Goal: Transaction & Acquisition: Purchase product/service

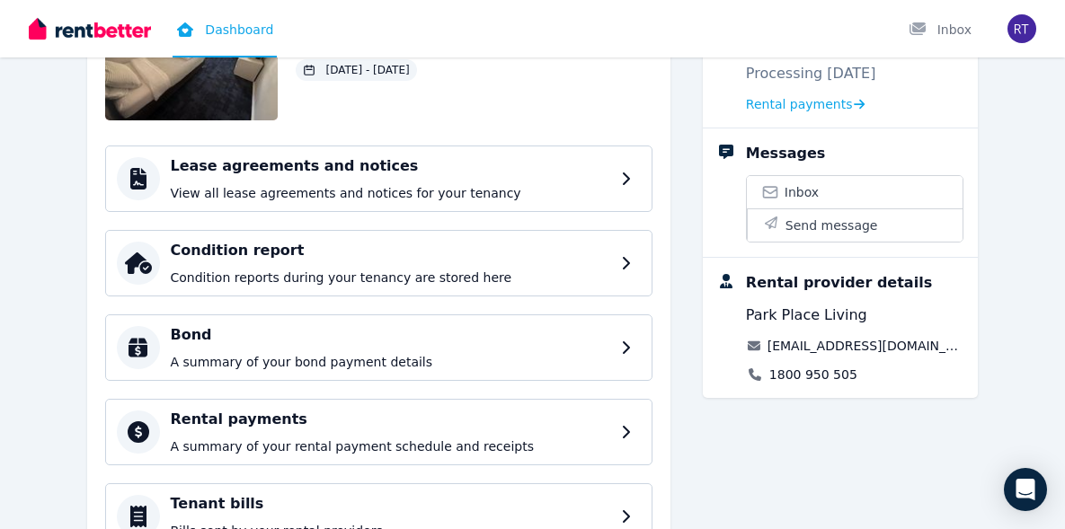
scroll to position [182, 0]
click at [610, 439] on p "A summary of your rental payment schedule and receipts" at bounding box center [394, 447] width 447 height 18
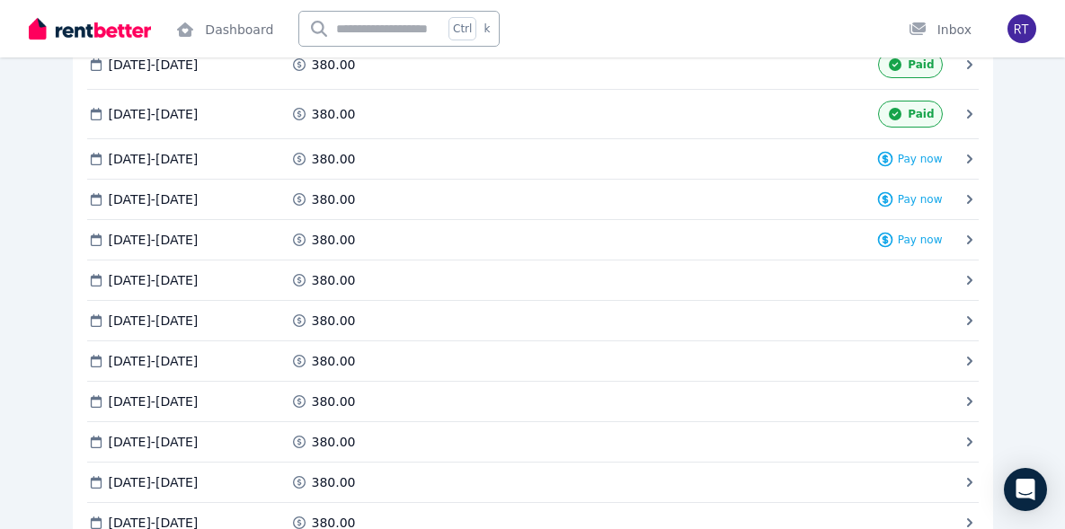
scroll to position [1702, 0]
click at [916, 153] on span "Pay now" at bounding box center [920, 160] width 45 height 14
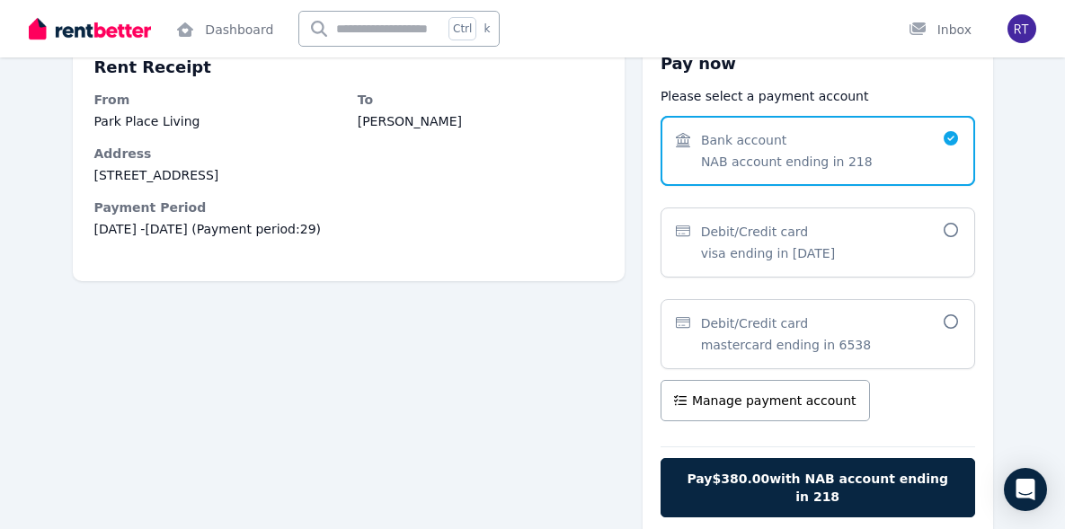
scroll to position [150, 0]
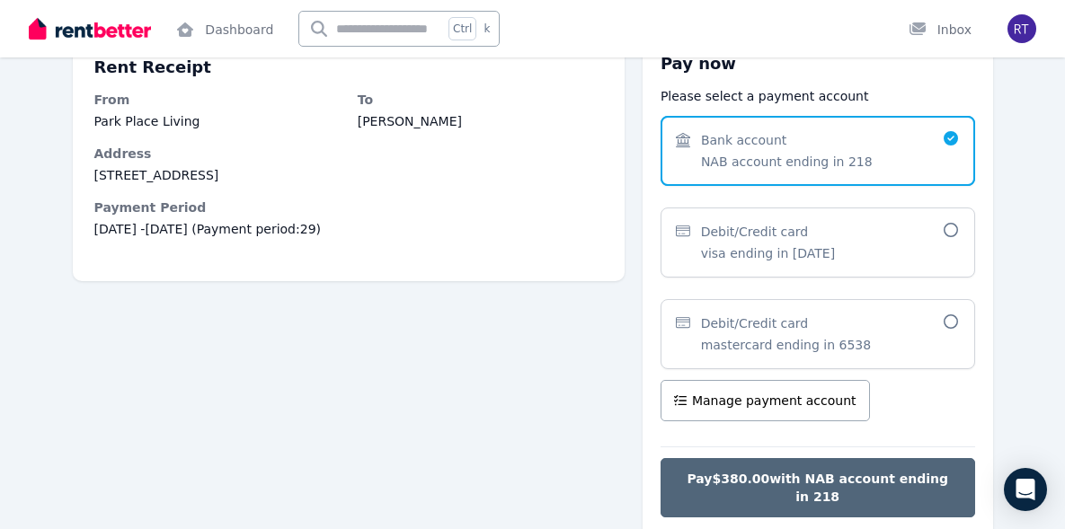
click at [760, 485] on button "Pay $380.00 with NAB account ending in 218" at bounding box center [818, 487] width 315 height 59
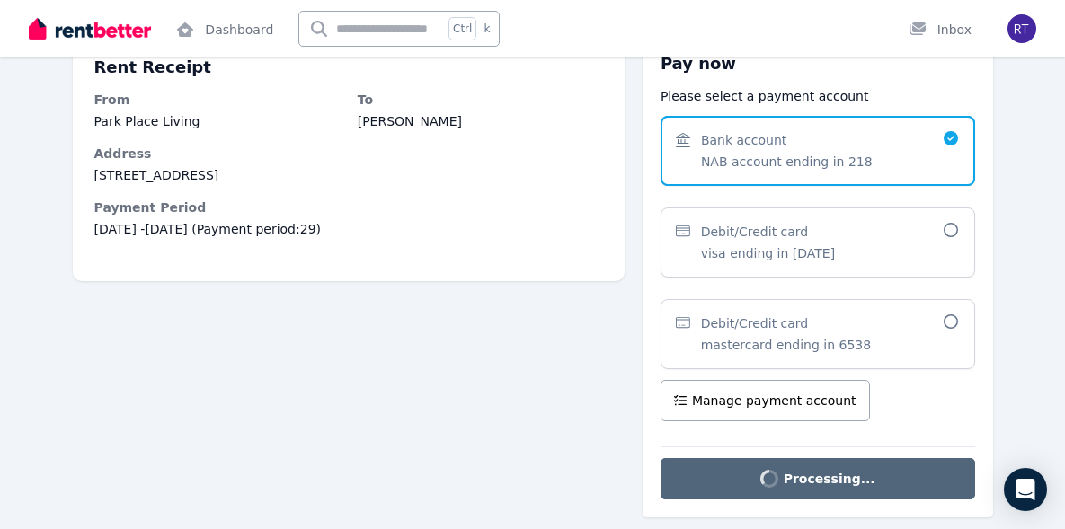
scroll to position [0, 0]
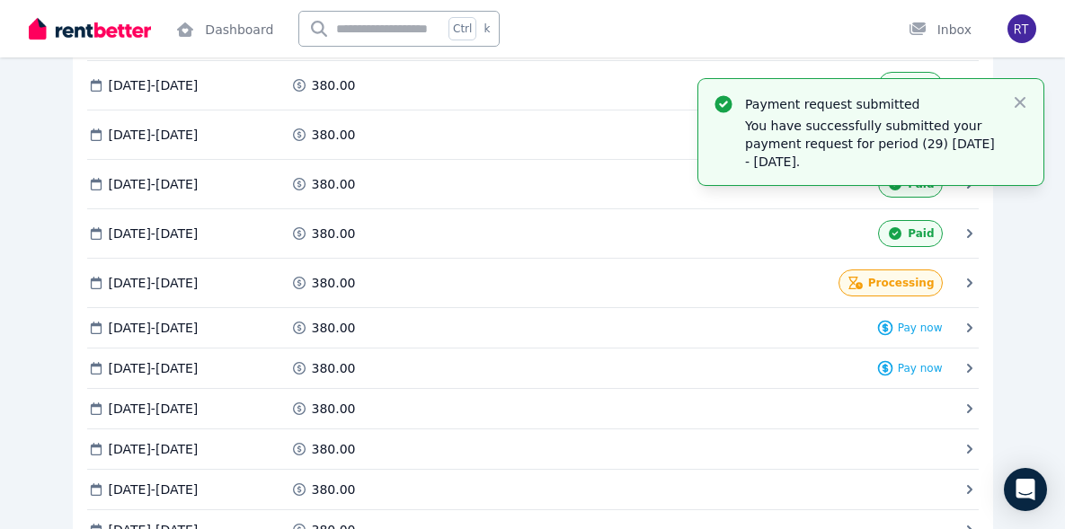
scroll to position [1584, 0]
click at [917, 321] on span "Pay now" at bounding box center [920, 328] width 45 height 14
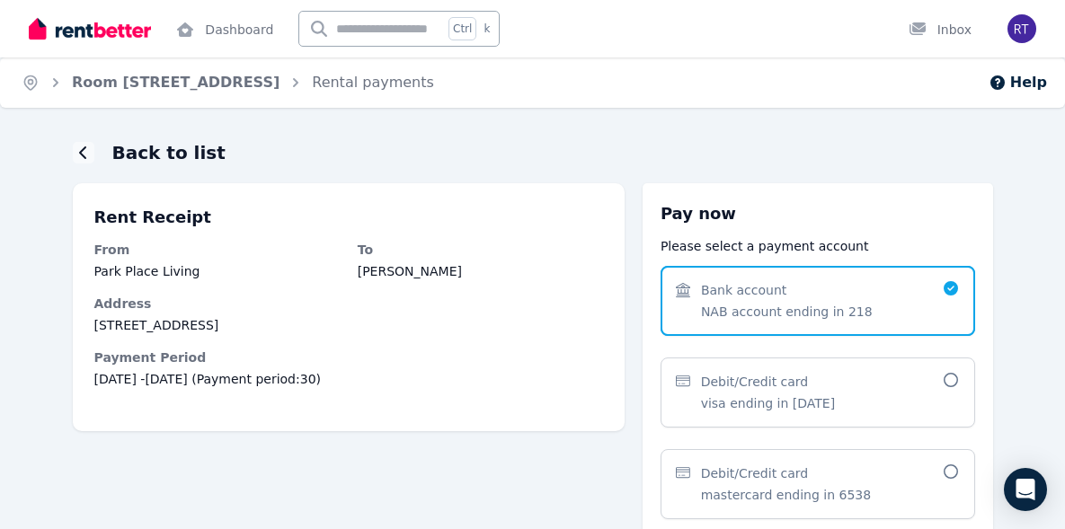
scroll to position [218, 0]
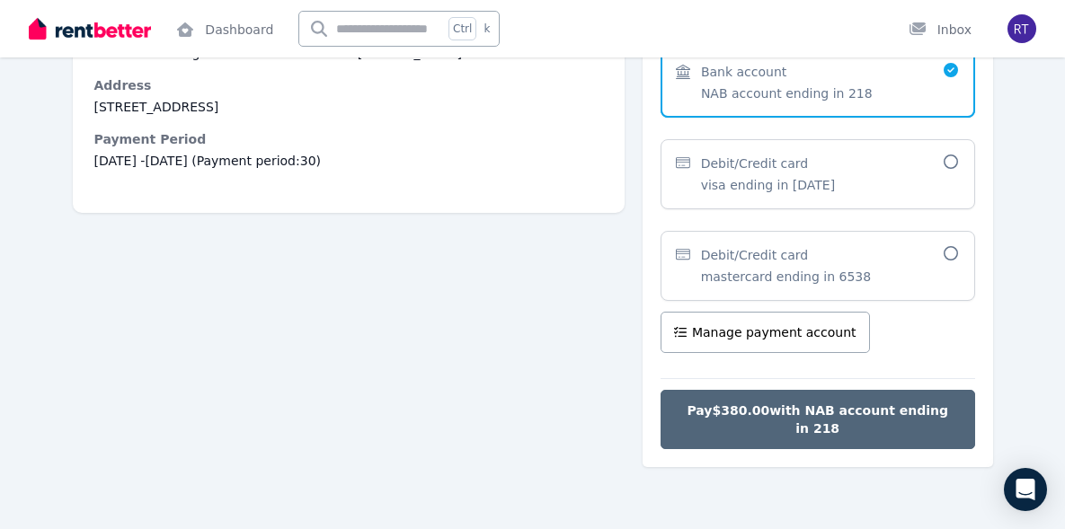
click at [768, 422] on button "Pay $380.00 with NAB account ending in 218" at bounding box center [818, 419] width 315 height 59
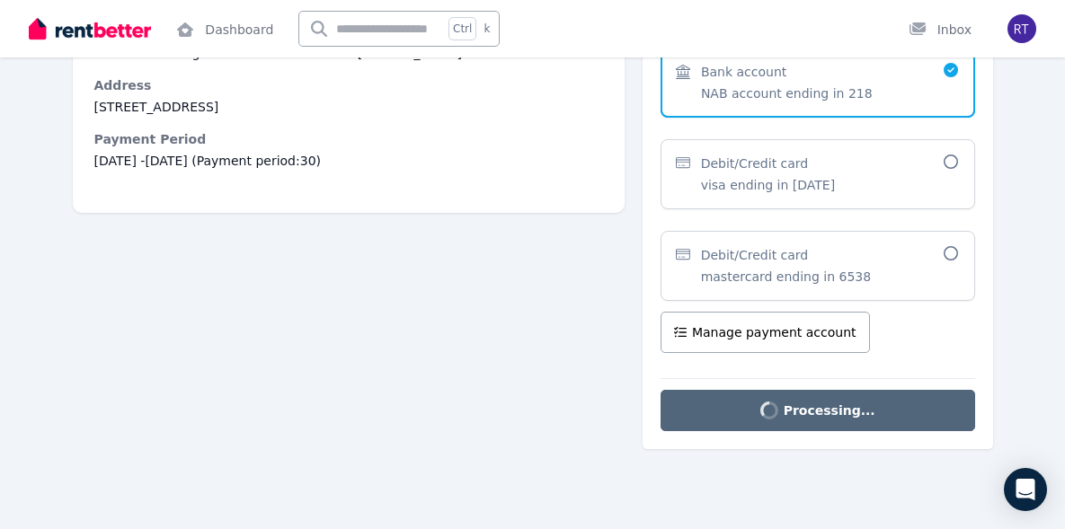
scroll to position [0, 0]
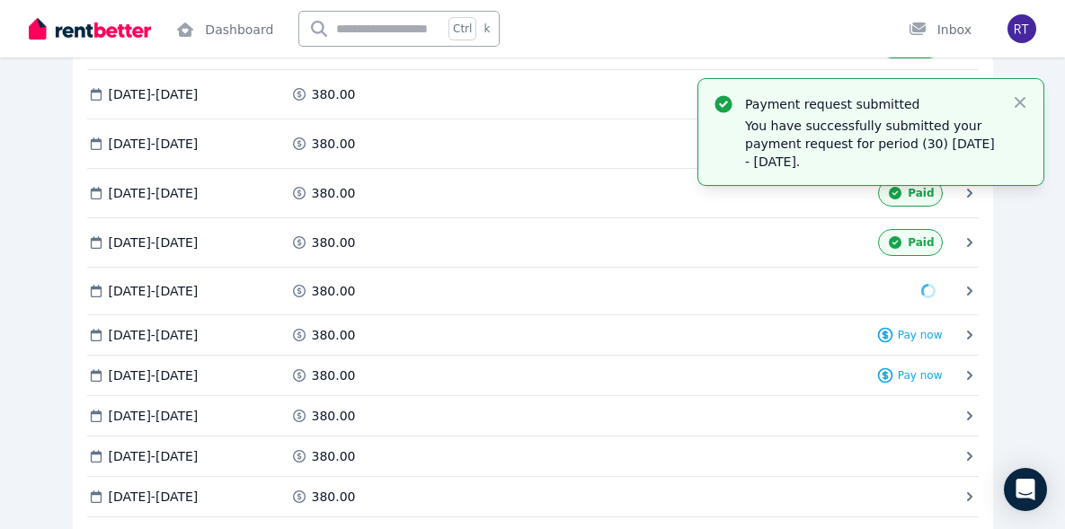
scroll to position [1573, 0]
